Goal: Entertainment & Leisure: Consume media (video, audio)

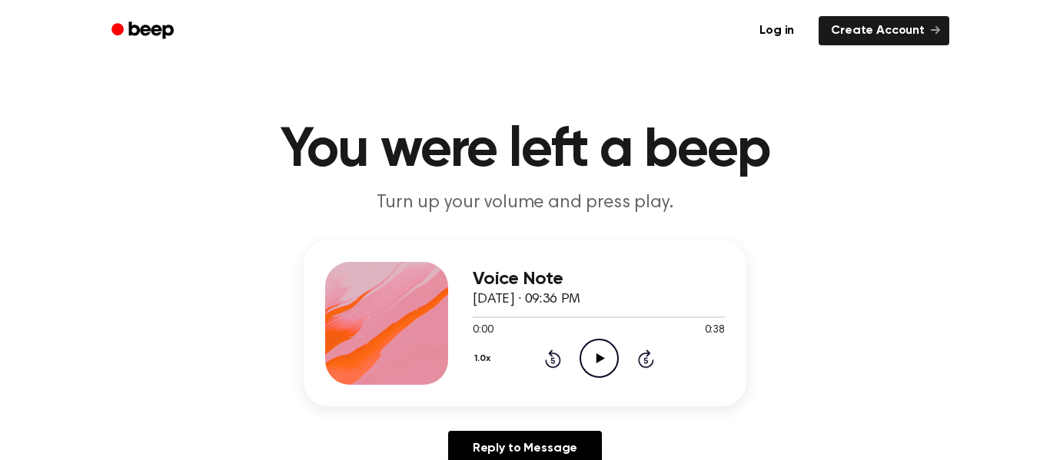
click at [606, 354] on icon "Play Audio" at bounding box center [599, 358] width 39 height 39
click at [709, 248] on div "Voice Note September 9, 2025 · 09:36 PM 0:25 0:38 Your browser does not support…" at bounding box center [525, 324] width 443 height 166
click at [600, 362] on icon "Play Audio" at bounding box center [599, 358] width 39 height 39
click at [596, 361] on icon at bounding box center [600, 359] width 8 height 10
click at [690, 316] on div at bounding box center [599, 317] width 252 height 12
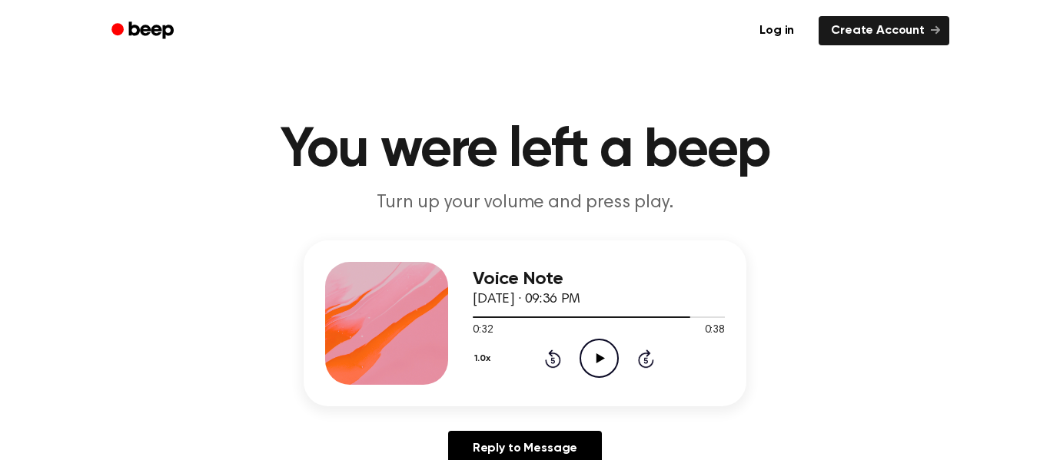
click at [608, 356] on icon "Play Audio" at bounding box center [599, 358] width 39 height 39
click at [604, 358] on icon "Play Audio" at bounding box center [599, 358] width 39 height 39
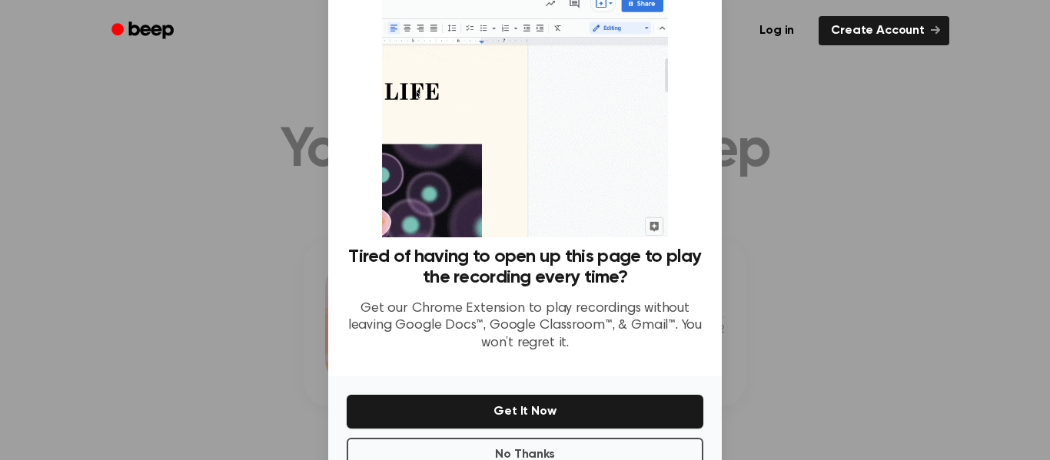
scroll to position [99, 0]
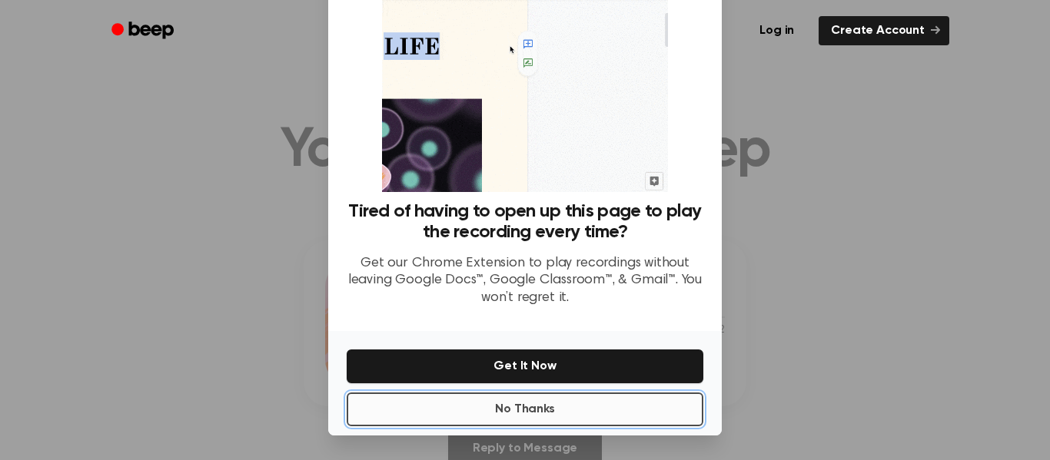
click at [540, 401] on button "No Thanks" at bounding box center [525, 410] width 357 height 34
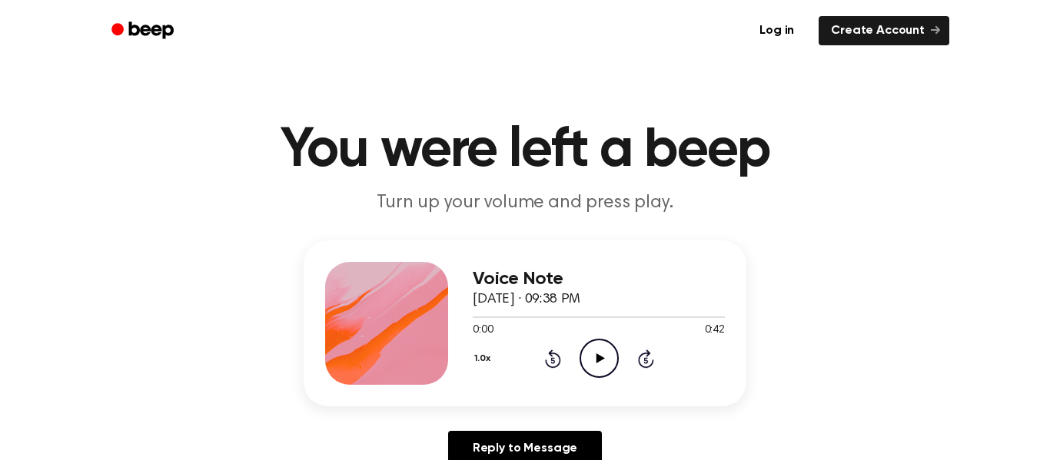
click at [599, 347] on icon "Play Audio" at bounding box center [599, 358] width 39 height 39
click at [604, 356] on icon "Play Audio" at bounding box center [599, 358] width 39 height 39
click at [655, 316] on div at bounding box center [599, 317] width 252 height 12
click at [475, 314] on div at bounding box center [599, 317] width 252 height 12
click at [594, 354] on icon "Play Audio" at bounding box center [599, 358] width 39 height 39
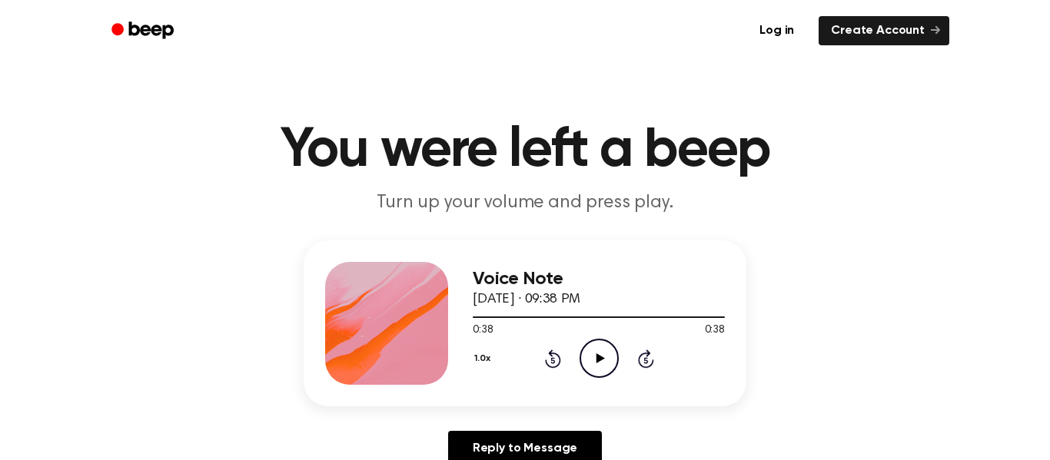
click at [605, 369] on icon "Play Audio" at bounding box center [599, 358] width 39 height 39
click at [596, 346] on icon "Play Audio" at bounding box center [599, 358] width 39 height 39
click at [595, 347] on icon "Play Audio" at bounding box center [599, 358] width 39 height 39
click at [960, 176] on header "You were left a beep Turn up your volume and press play." at bounding box center [524, 169] width 1013 height 93
click at [592, 353] on icon "Play Audio" at bounding box center [599, 358] width 39 height 39
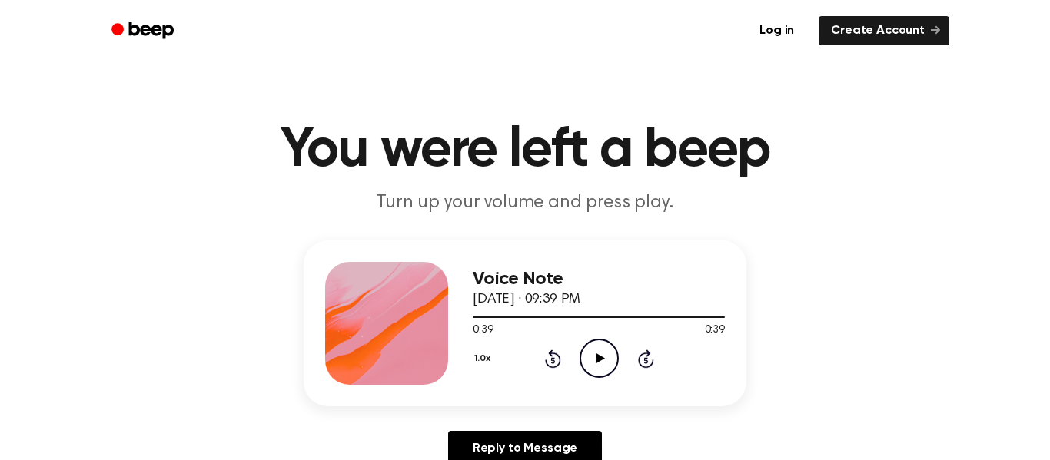
click at [586, 346] on circle at bounding box center [599, 359] width 38 height 38
click at [601, 349] on icon "Play Audio" at bounding box center [599, 358] width 39 height 39
click at [602, 341] on circle at bounding box center [599, 359] width 38 height 38
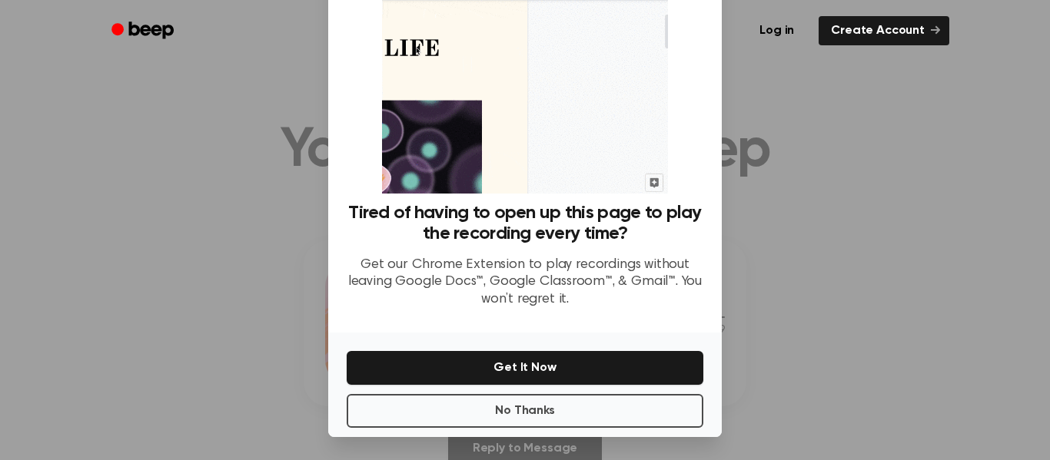
scroll to position [99, 0]
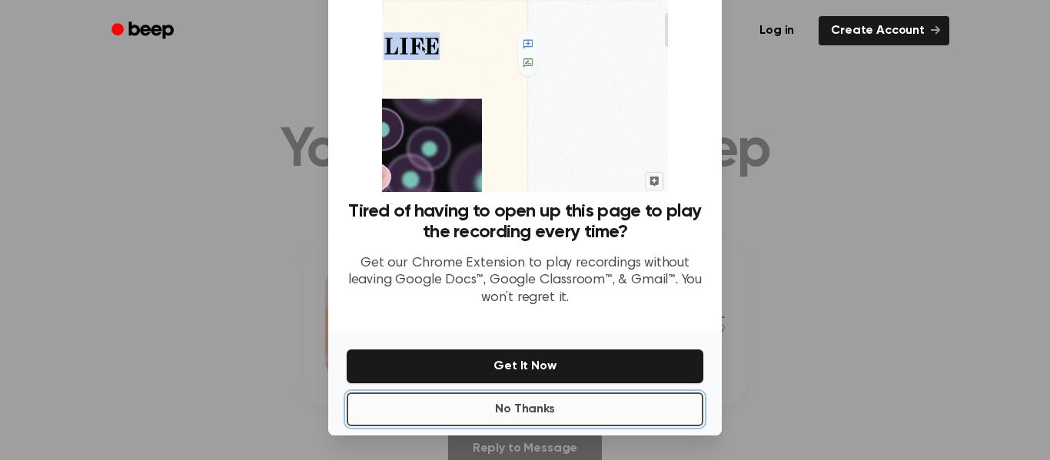
click at [624, 409] on button "No Thanks" at bounding box center [525, 410] width 357 height 34
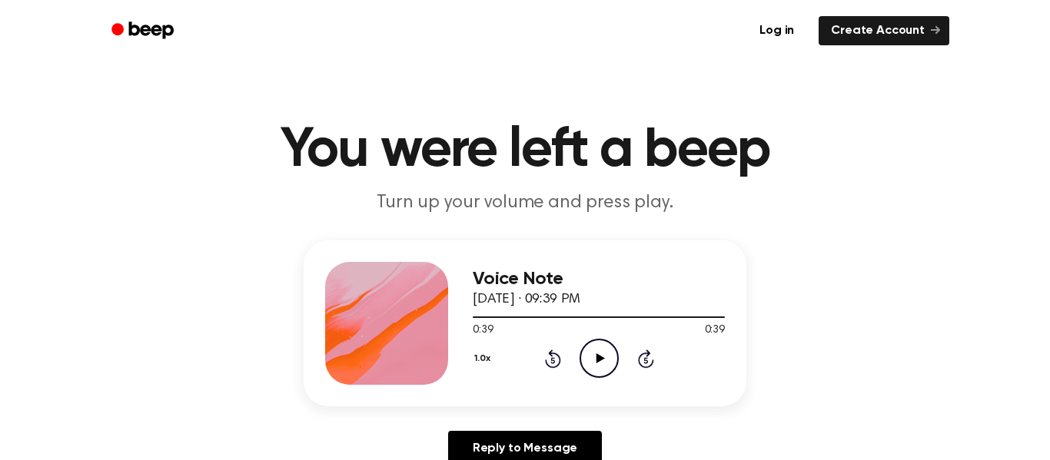
click at [606, 358] on icon "Play Audio" at bounding box center [599, 358] width 39 height 39
click at [587, 363] on icon "Play Audio" at bounding box center [599, 358] width 39 height 39
